Goal: Task Accomplishment & Management: Manage account settings

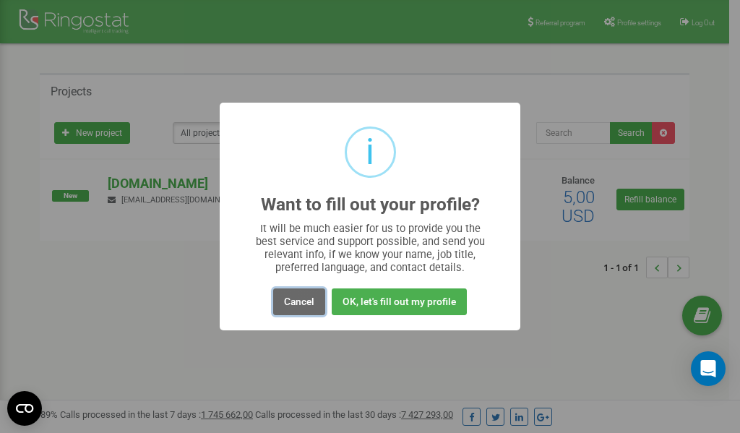
click at [296, 302] on button "Cancel" at bounding box center [299, 302] width 52 height 27
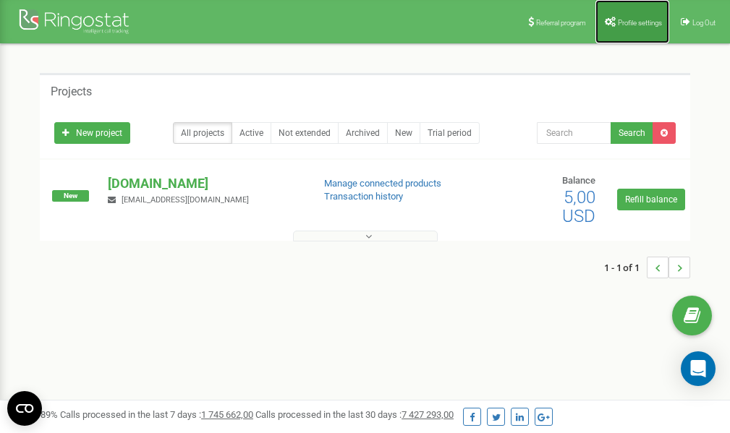
click at [617, 21] on span "Profile settings" at bounding box center [639, 23] width 44 height 8
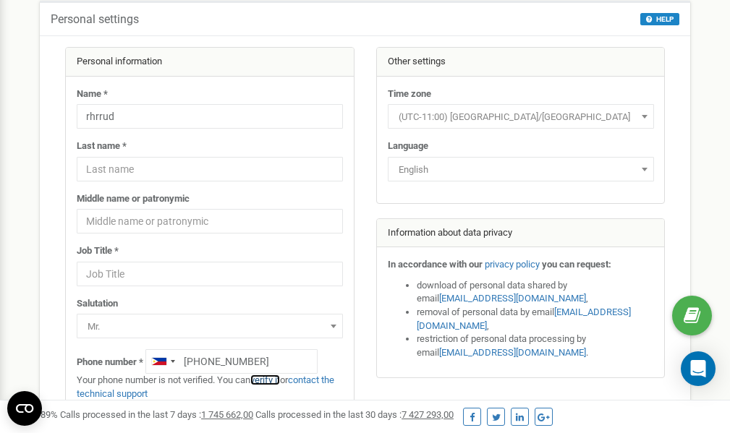
click at [275, 379] on link "verify it" at bounding box center [265, 380] width 30 height 11
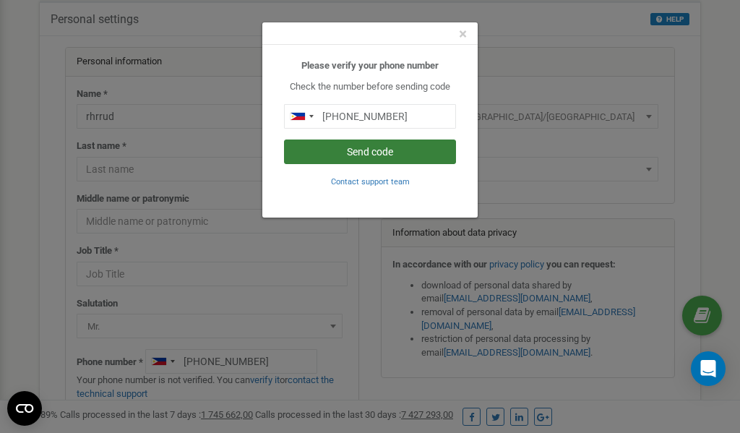
click at [349, 153] on button "Send code" at bounding box center [370, 152] width 172 height 25
